Goal: Task Accomplishment & Management: Use online tool/utility

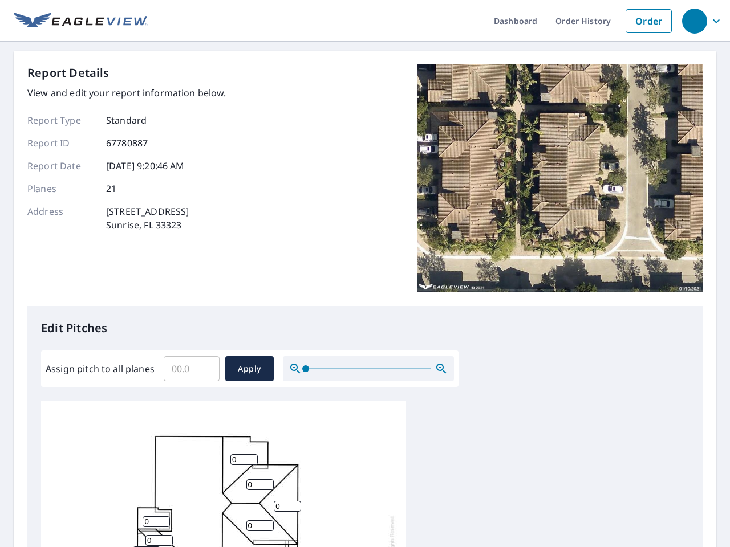
click at [365, 274] on div "Report Details View and edit your report information below. Report Type Standar…" at bounding box center [364, 185] width 675 height 242
click at [694, 21] on div "button" at bounding box center [694, 21] width 25 height 25
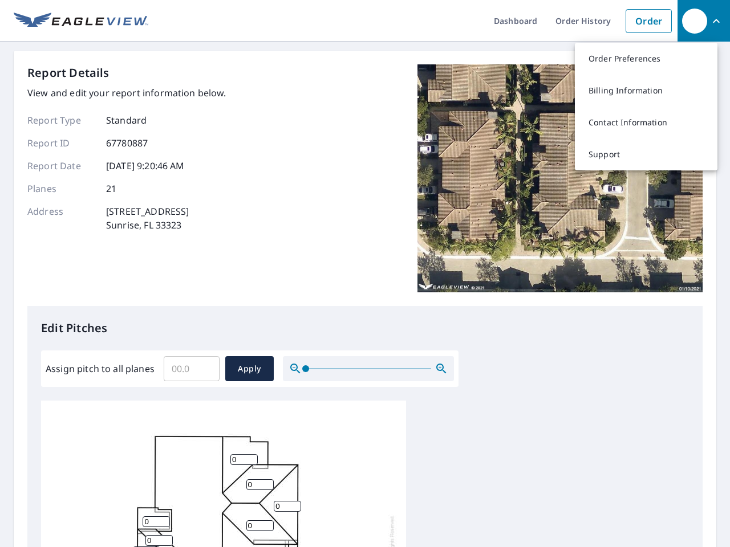
click at [192, 369] on input "Assign pitch to all planes" at bounding box center [192, 369] width 56 height 32
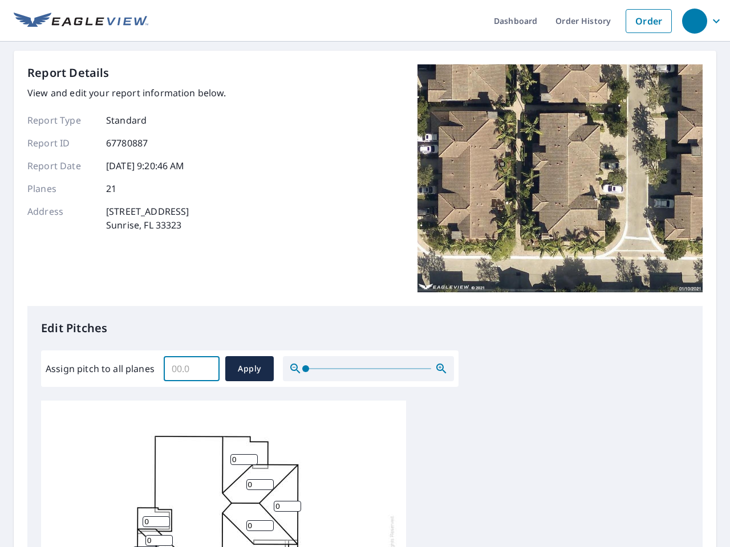
click at [249, 369] on span "Apply" at bounding box center [249, 369] width 30 height 14
click at [441, 369] on icon "button" at bounding box center [441, 369] width 14 height 14
